Goal: Information Seeking & Learning: Learn about a topic

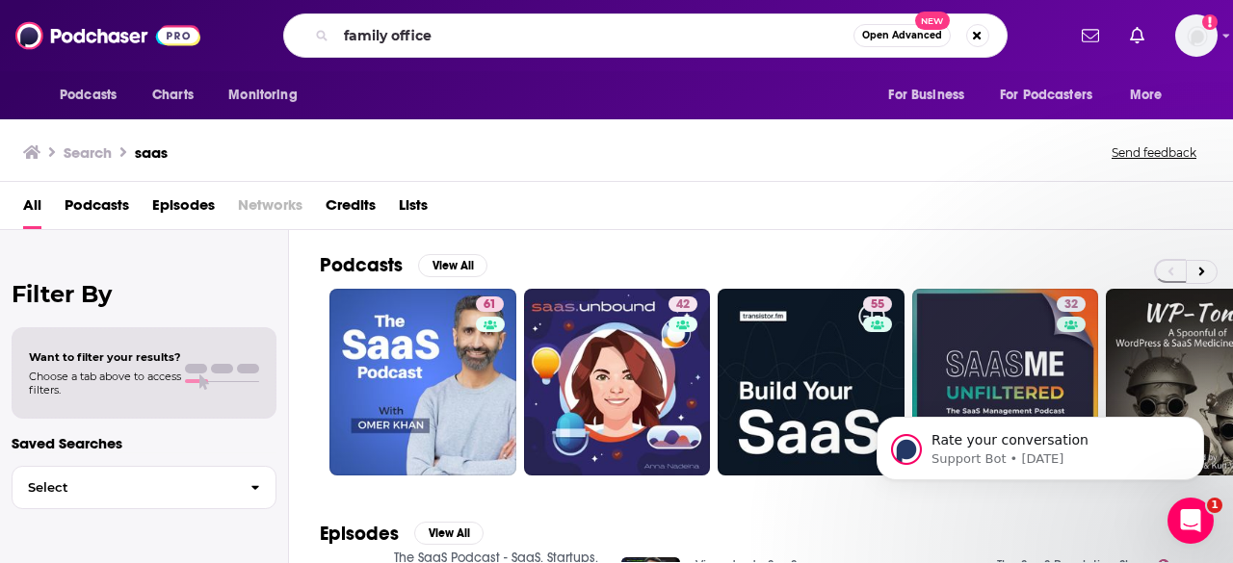
type input "family office"
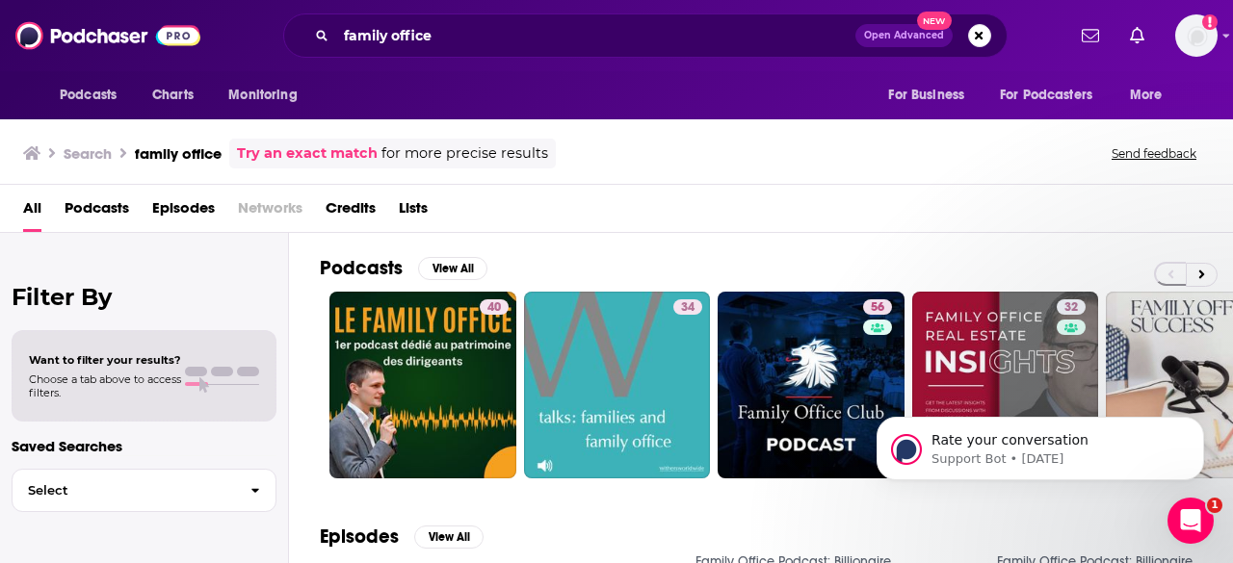
click at [1150, 325] on div "Rate your conversation Support Bot • [DATE]" at bounding box center [1040, 360] width 354 height 241
click at [1198, 424] on icon "Dismiss notification" at bounding box center [1197, 422] width 7 height 7
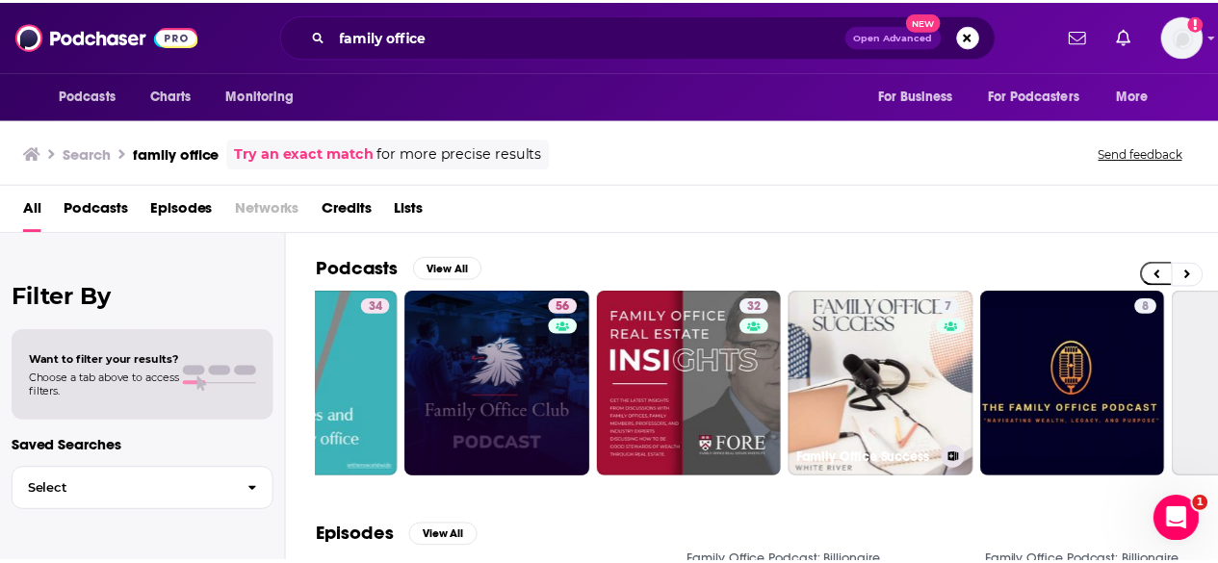
scroll to position [0, 308]
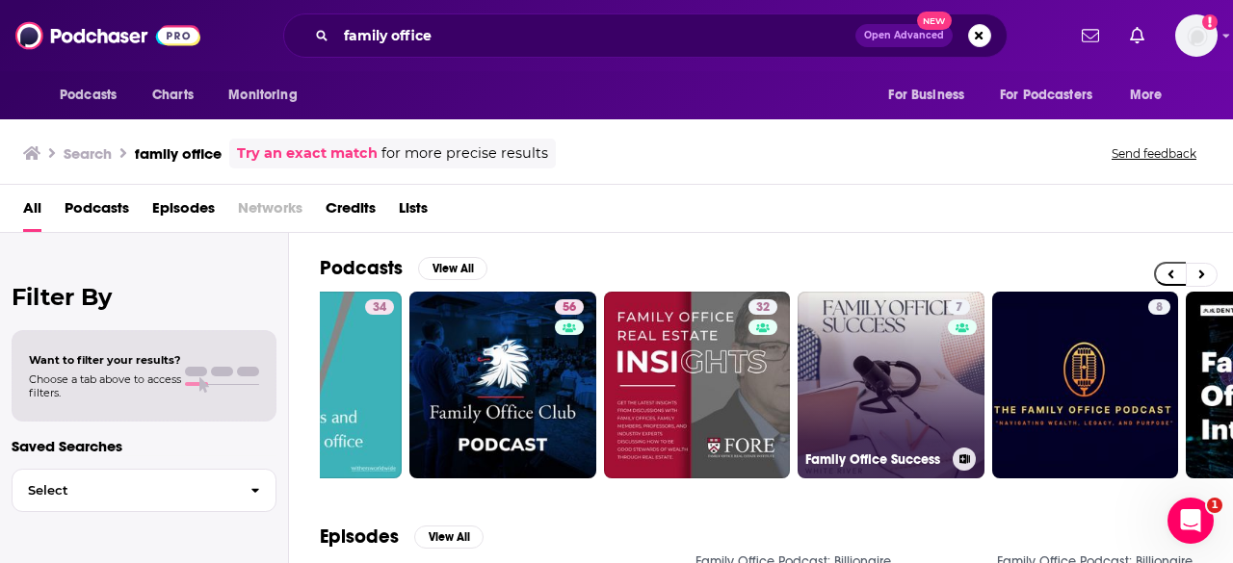
click at [882, 321] on link "7 Family Office Success" at bounding box center [890, 385] width 187 height 187
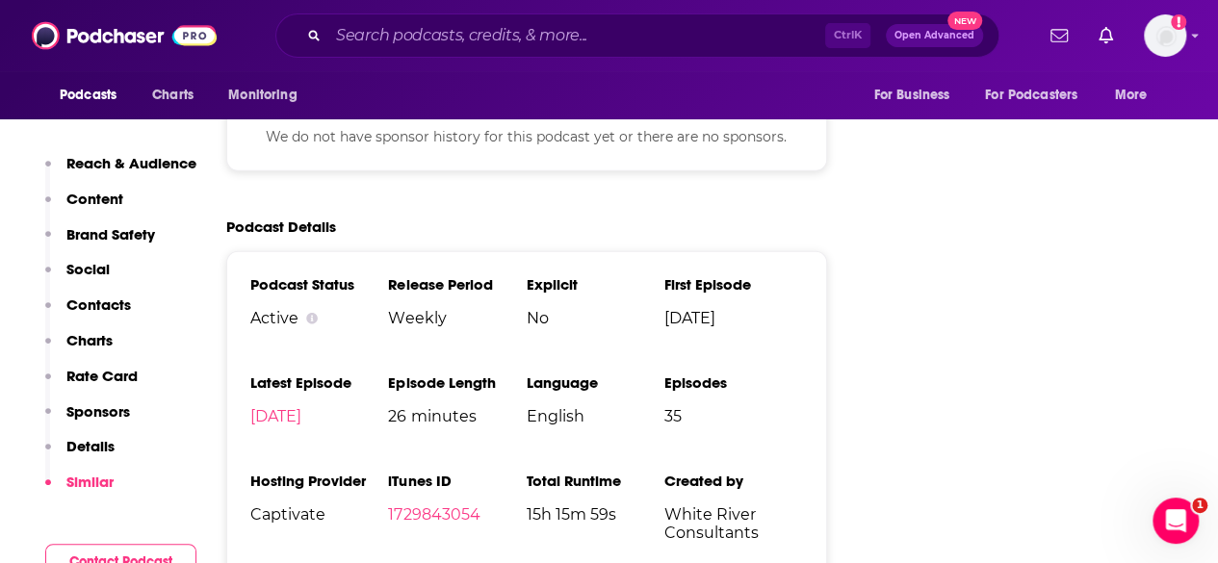
scroll to position [2388, 0]
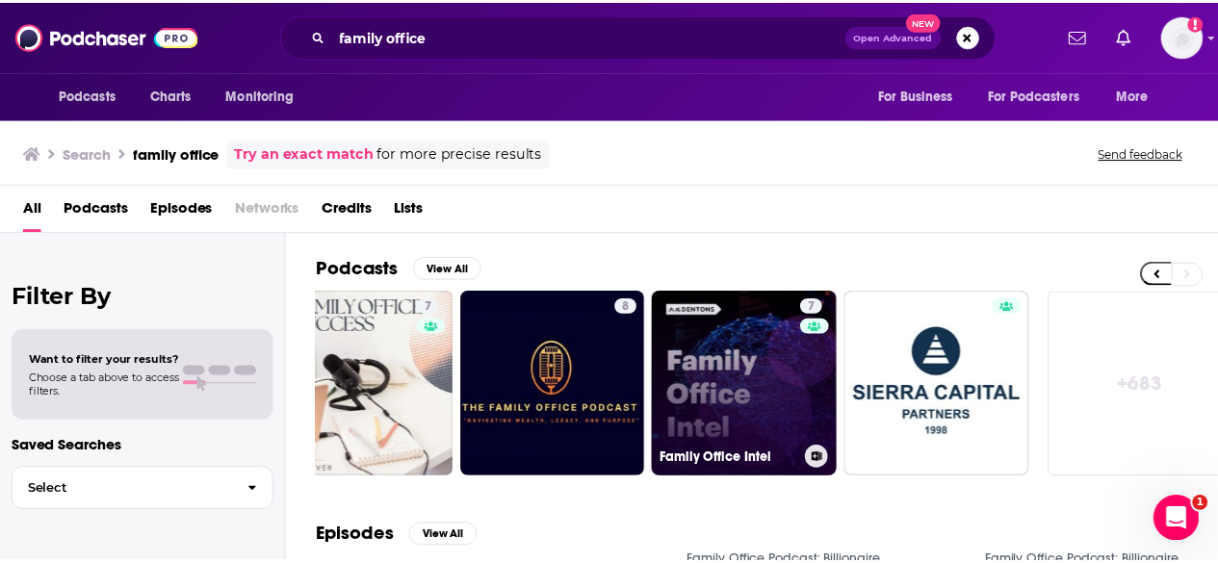
scroll to position [0, 855]
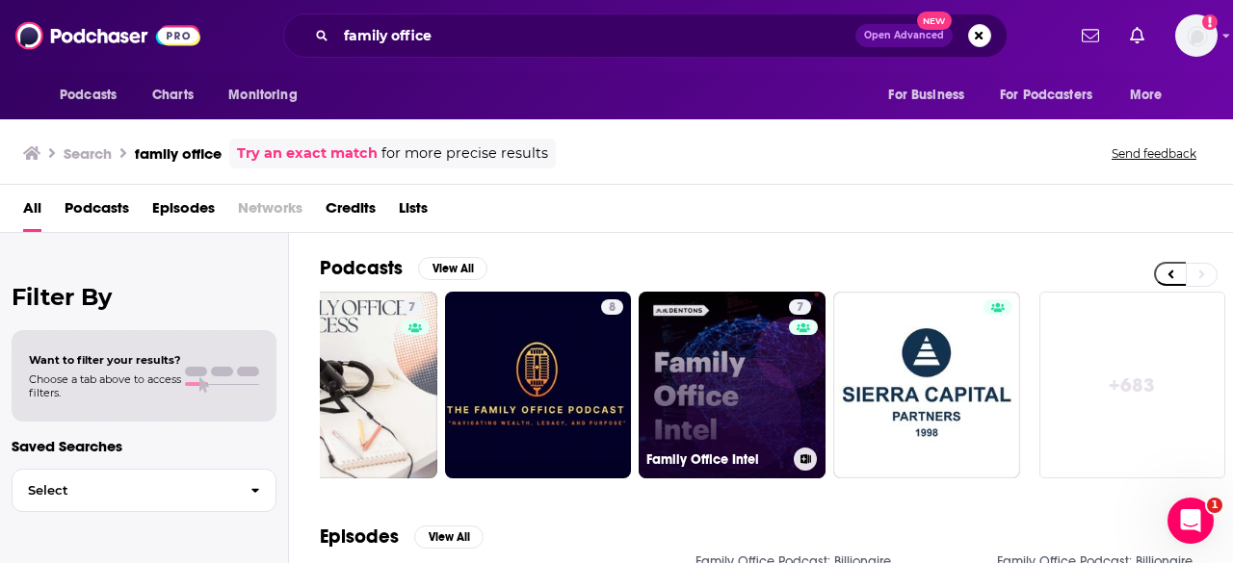
click at [724, 342] on link "7 Family Office Intel" at bounding box center [731, 385] width 187 height 187
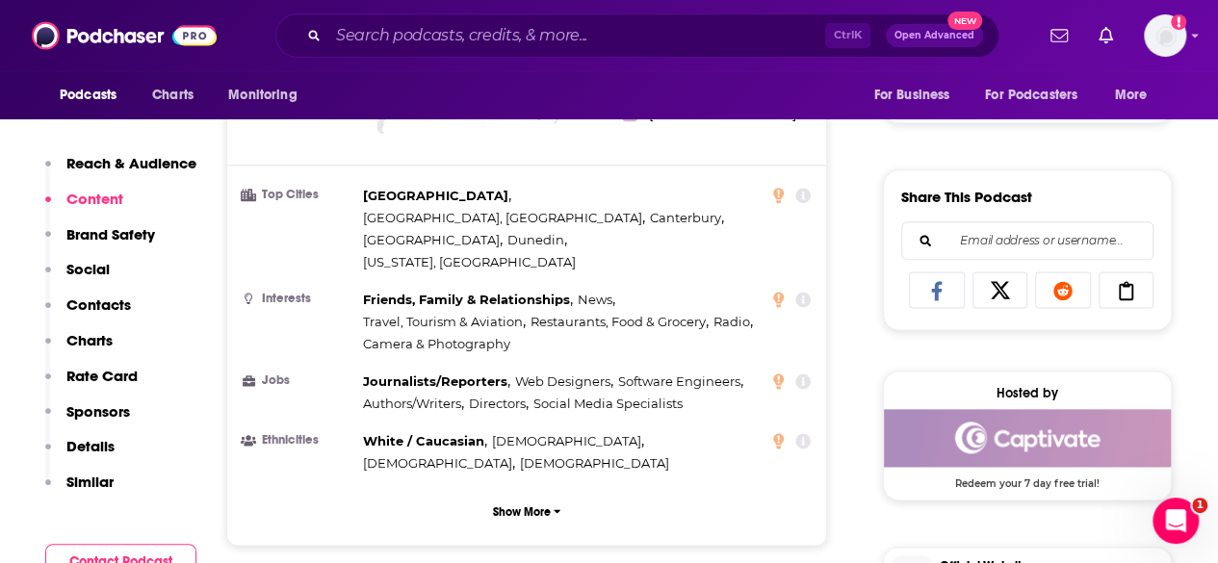
scroll to position [1067, 0]
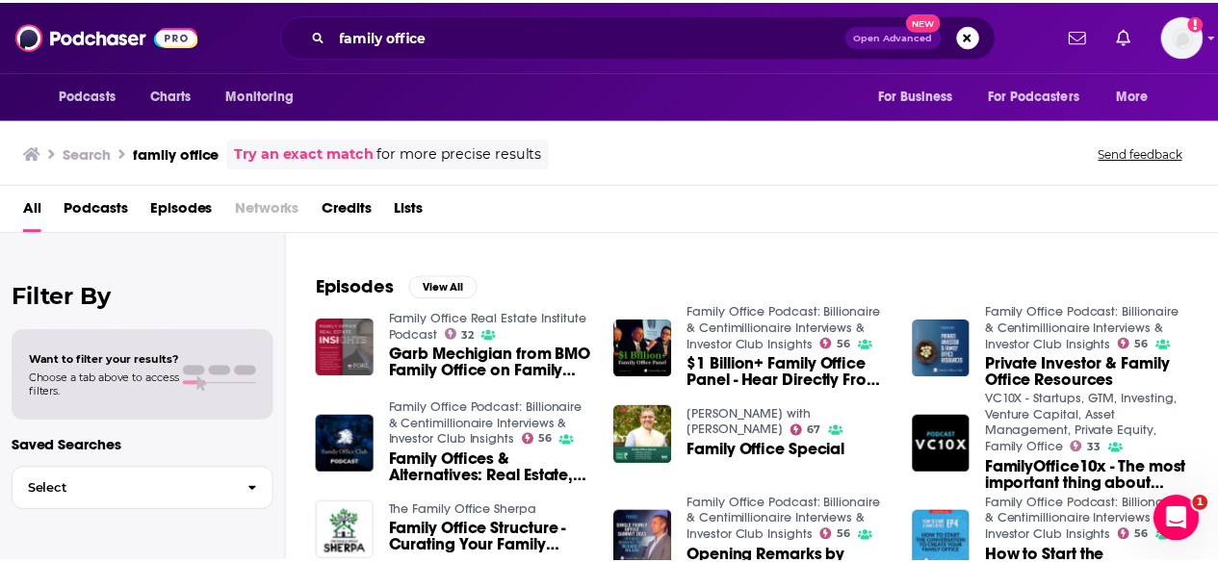
scroll to position [247, 0]
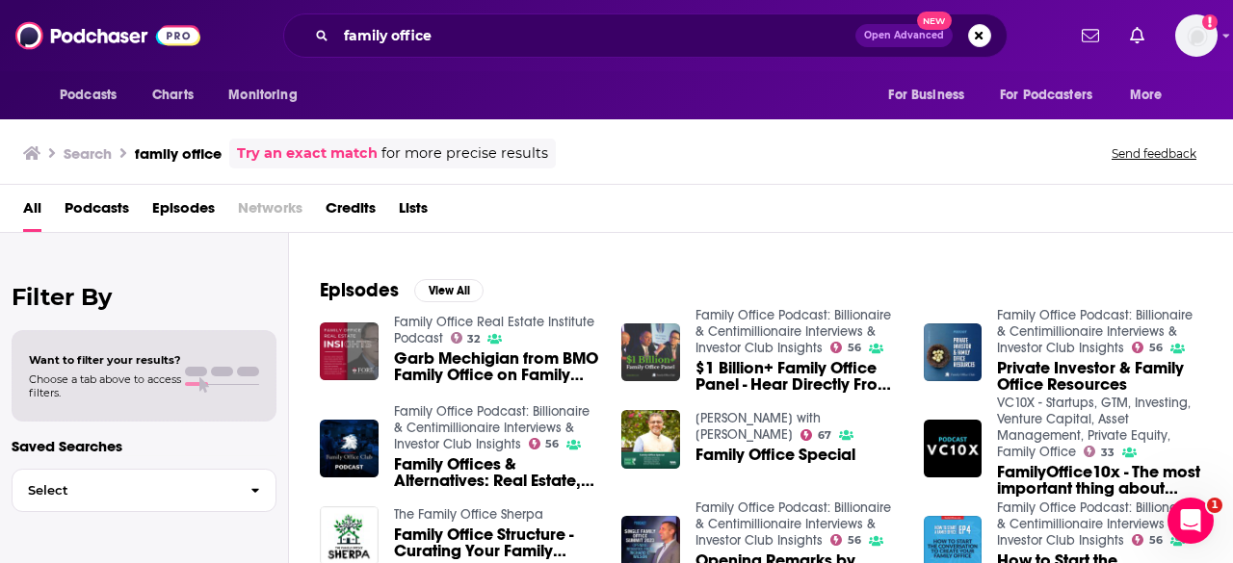
click at [651, 335] on img "$1 Billion+ Family Office Panel - Hear Directly From the Top Family Office Lead…" at bounding box center [650, 353] width 59 height 59
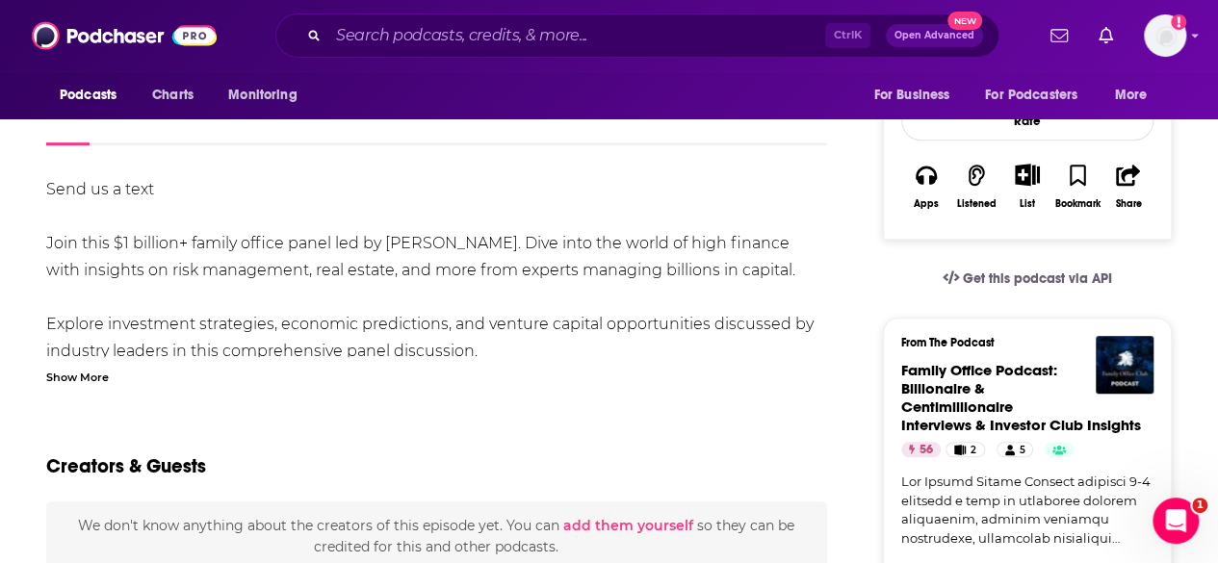
scroll to position [92, 0]
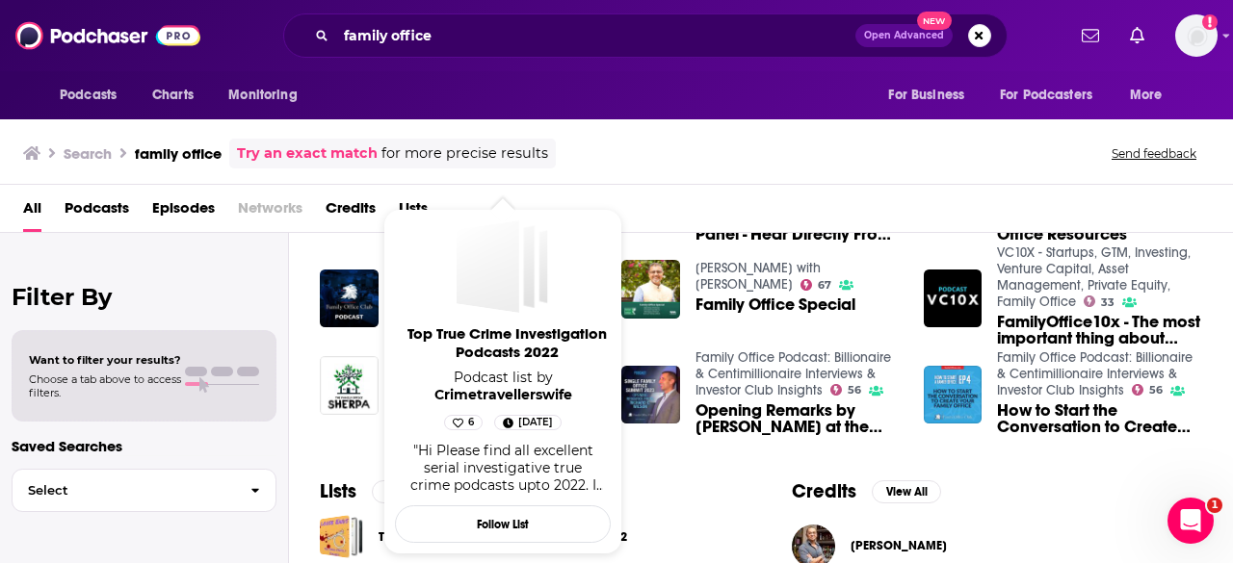
scroll to position [330, 0]
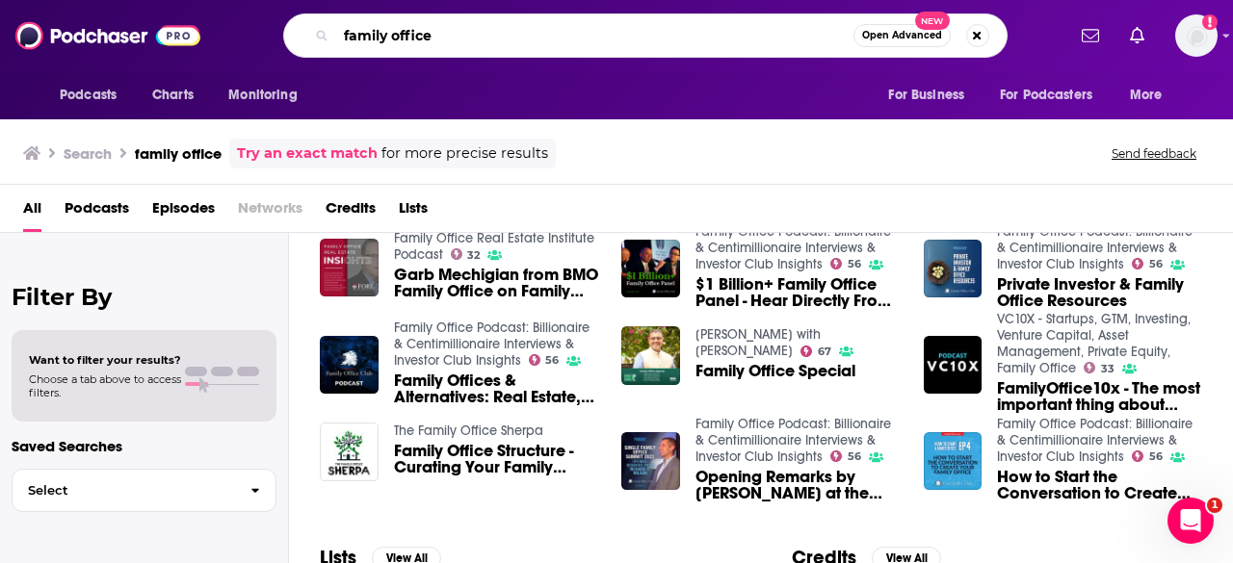
drag, startPoint x: 347, startPoint y: 38, endPoint x: 491, endPoint y: 51, distance: 145.1
click at [491, 51] on div "family office Open Advanced New" at bounding box center [645, 35] width 724 height 44
click at [464, 41] on input "family office" at bounding box center [594, 35] width 517 height 31
type input "f"
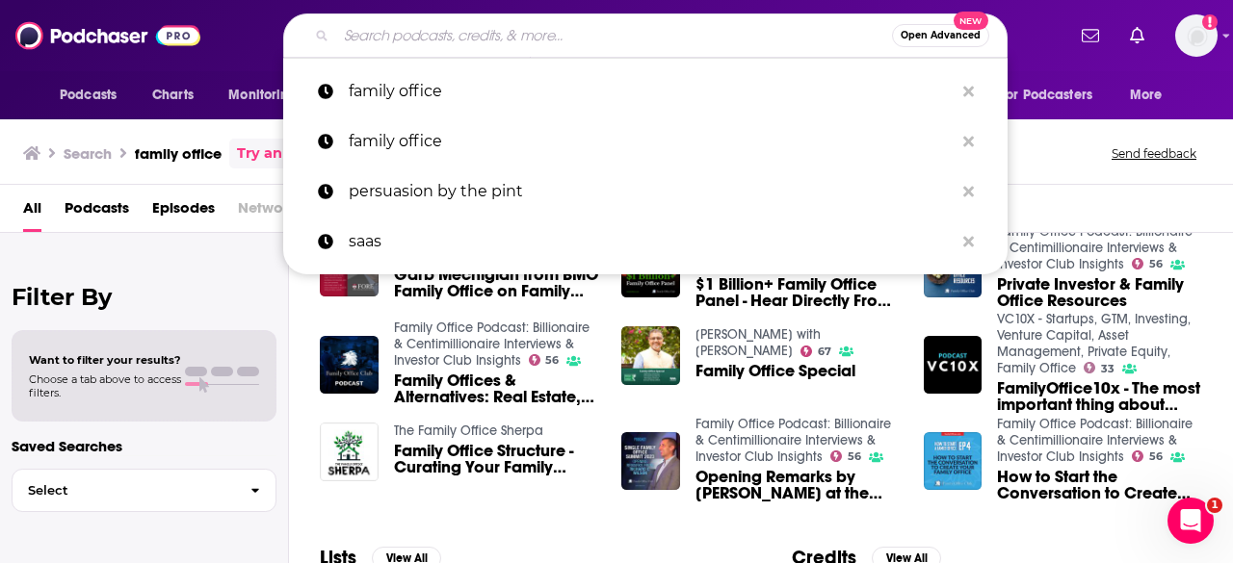
paste input "Definitely Uncertain: The Private Wealth Podcast"
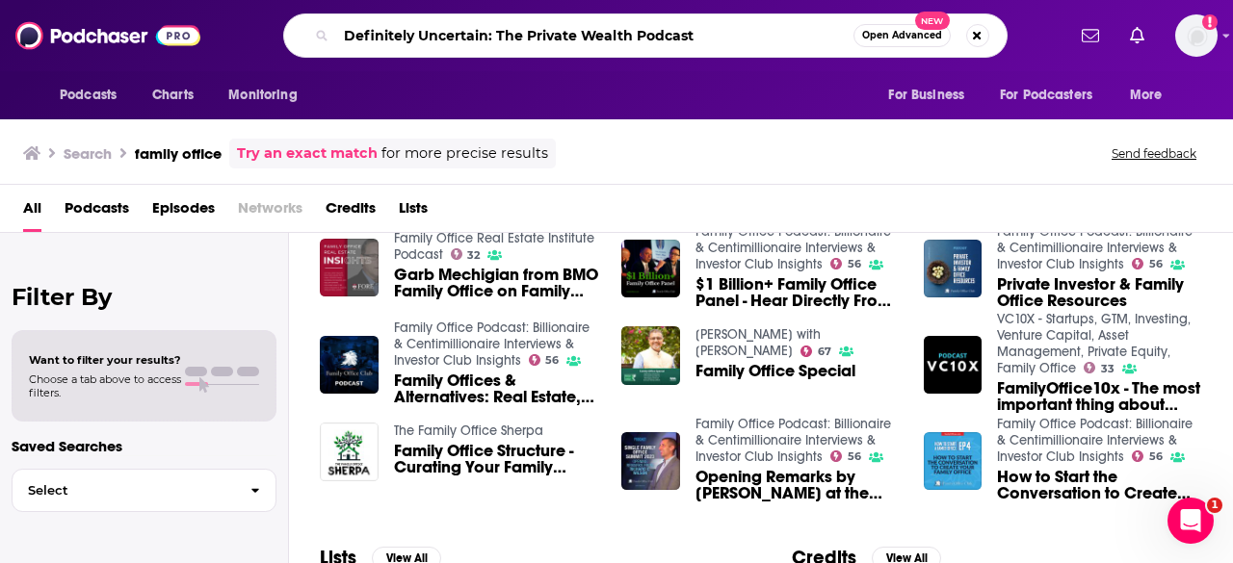
type input "Definitely Uncertain: The Private Wealth Podcast"
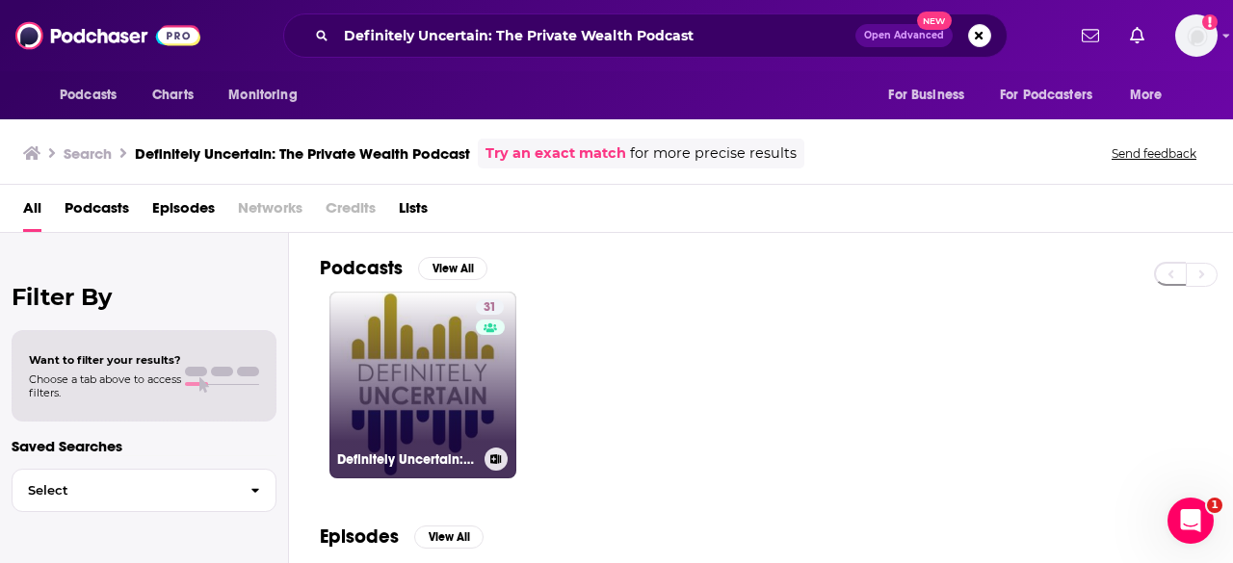
click at [438, 384] on link "31 Definitely Uncertain: The Private Wealth Podcast" at bounding box center [422, 385] width 187 height 187
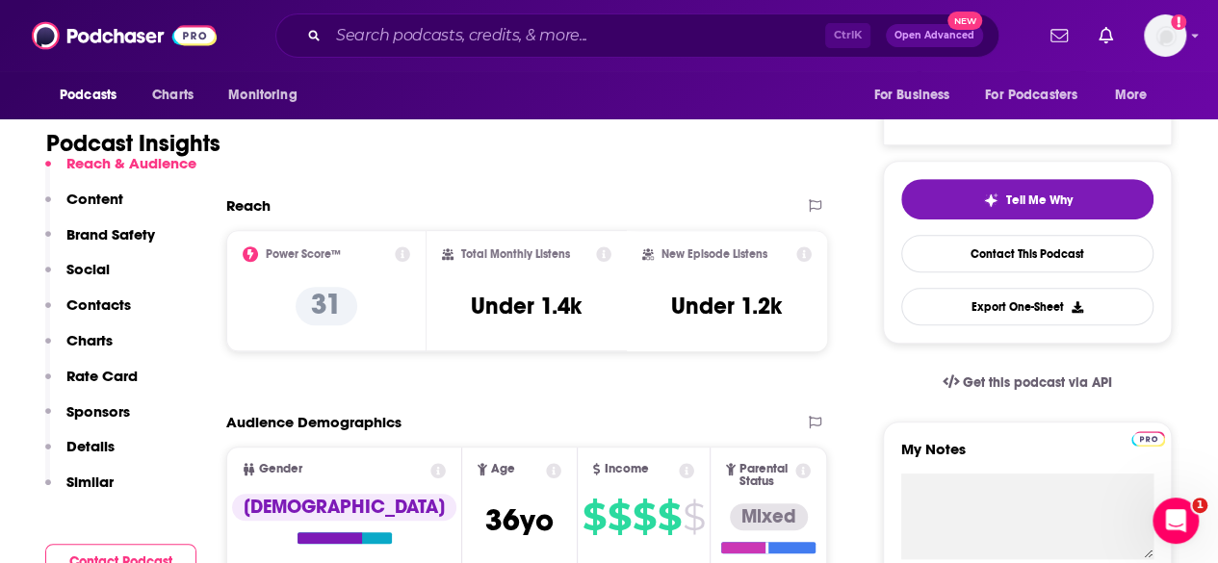
scroll to position [360, 0]
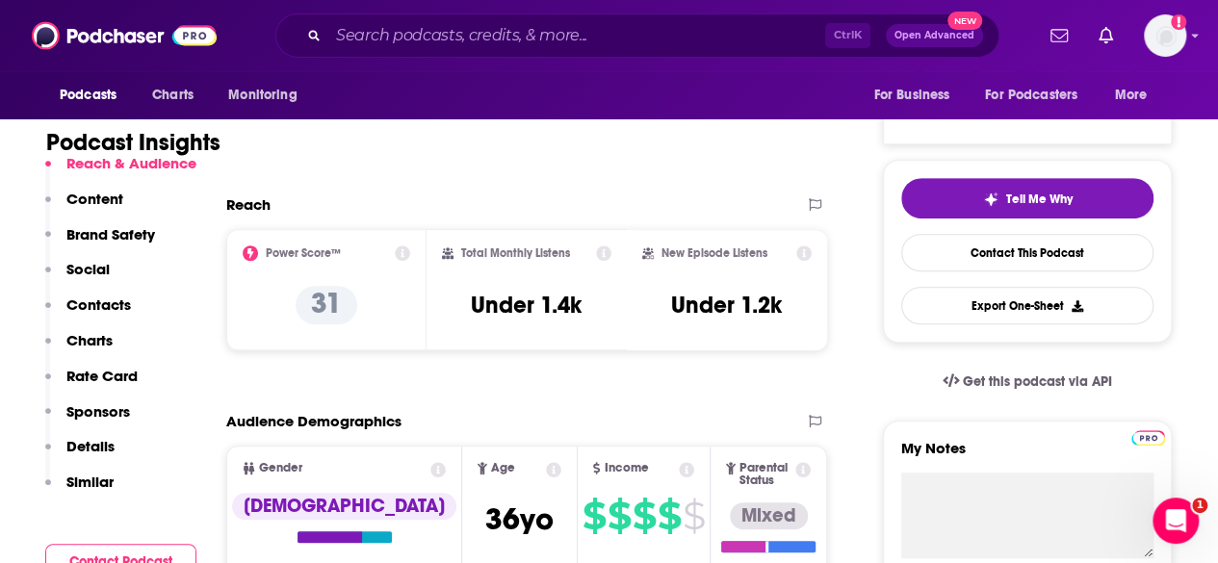
click at [112, 205] on p "Content" at bounding box center [94, 199] width 57 height 18
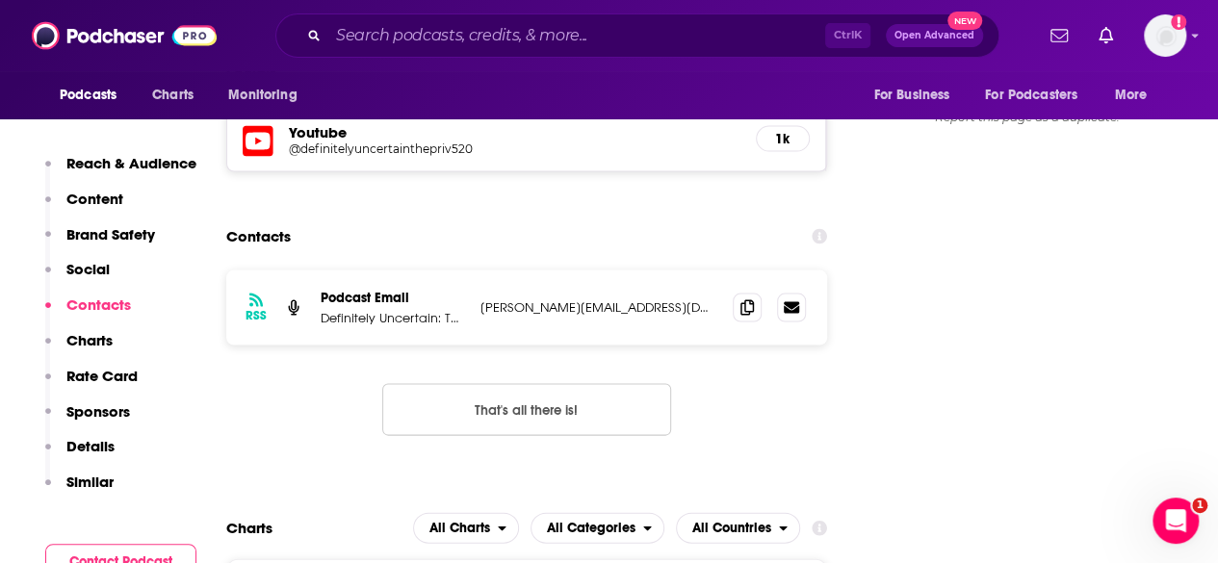
scroll to position [1828, 0]
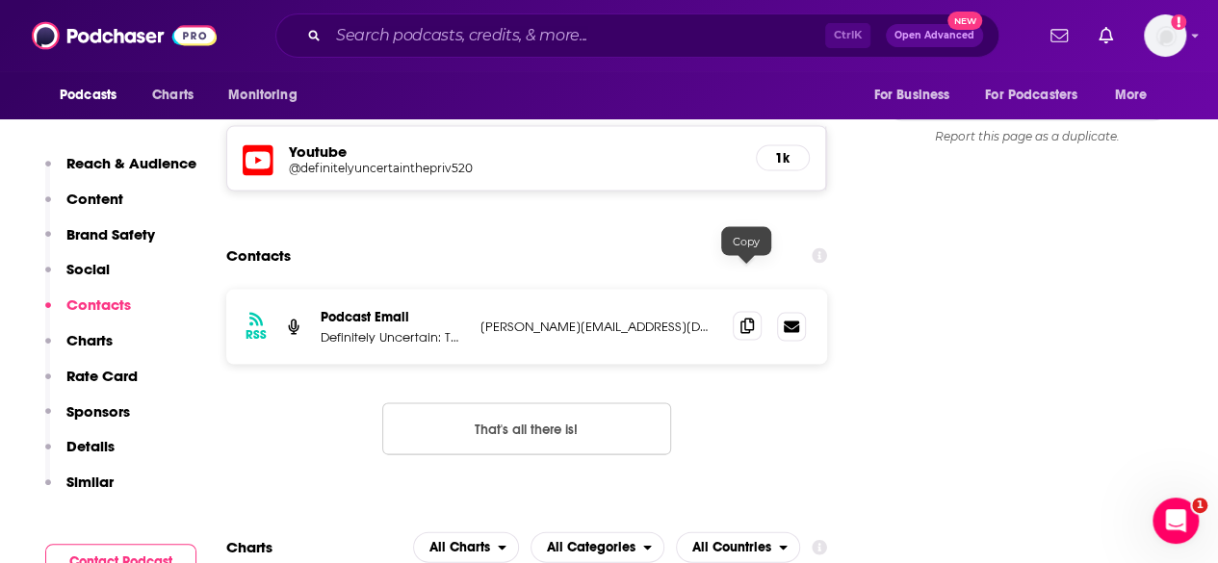
click at [749, 312] on span at bounding box center [747, 326] width 29 height 29
